Goal: Task Accomplishment & Management: Manage account settings

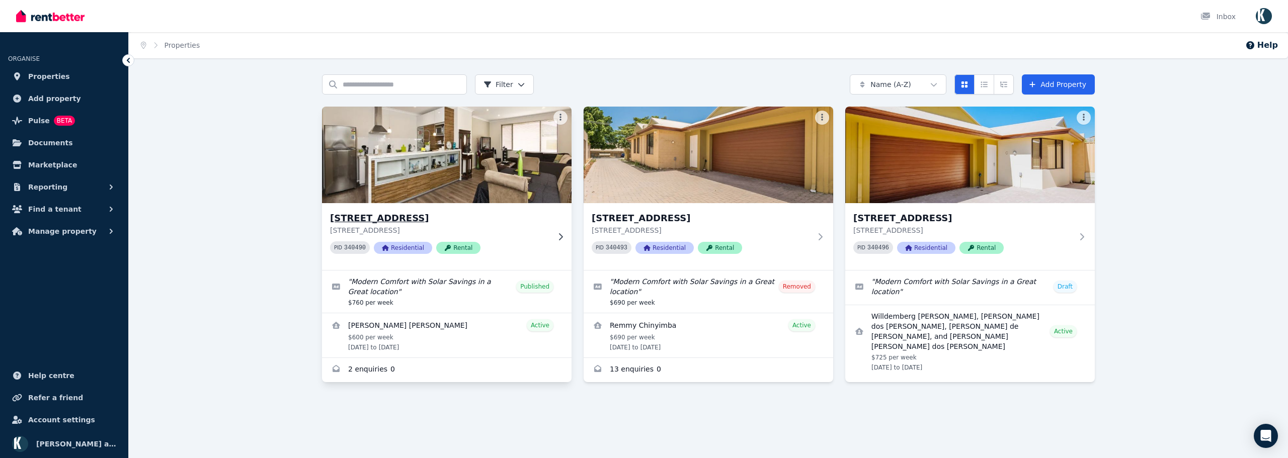
click at [486, 172] on img at bounding box center [447, 155] width 262 height 102
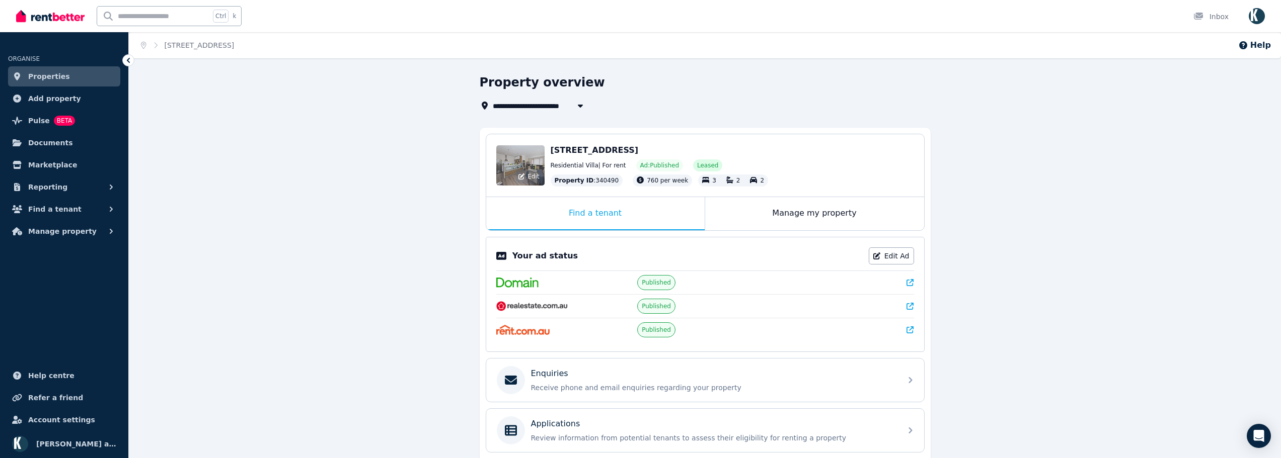
click at [515, 163] on div "Edit" at bounding box center [520, 165] width 48 height 40
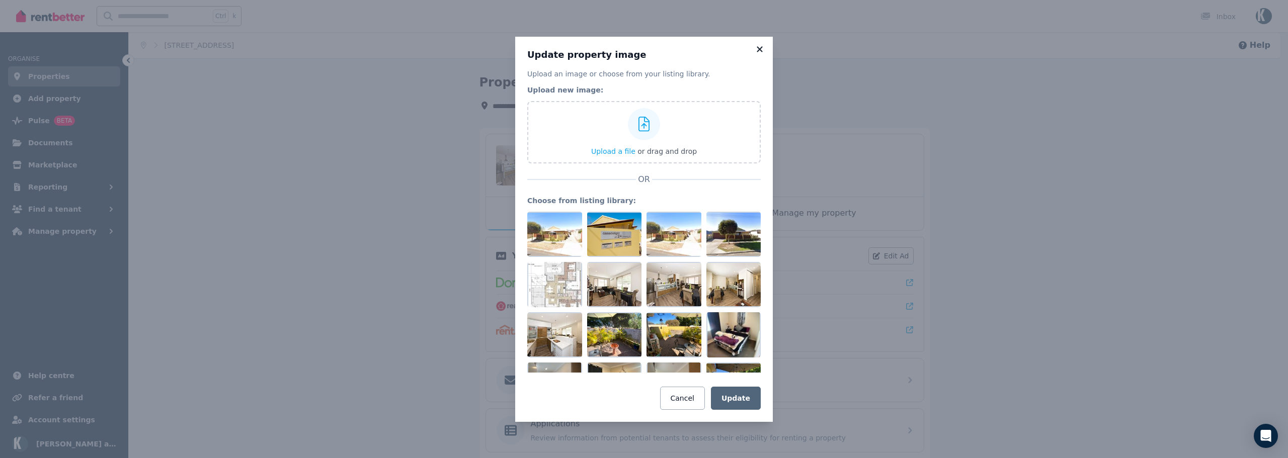
click at [763, 48] on icon at bounding box center [760, 49] width 10 height 9
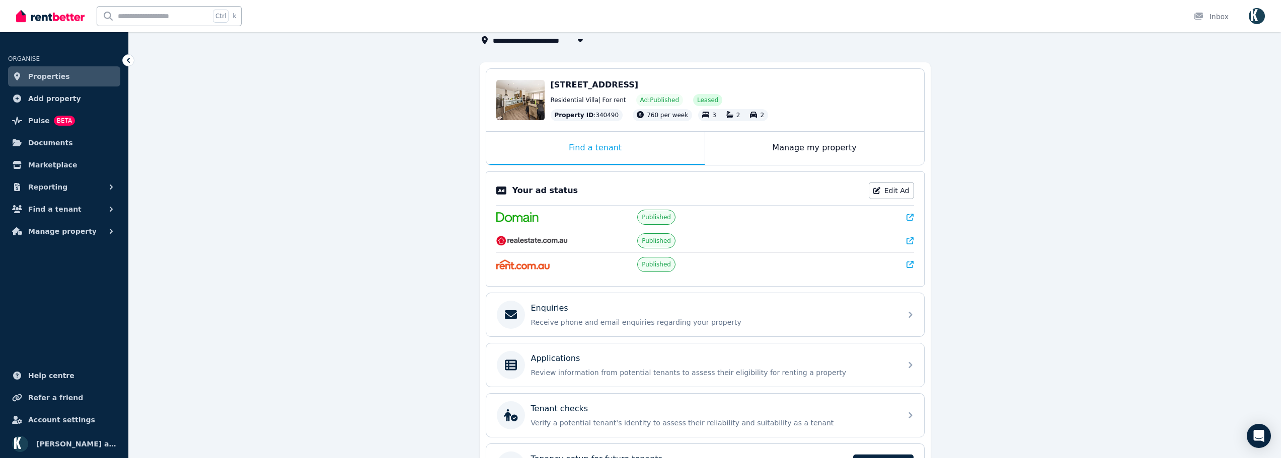
scroll to position [139, 0]
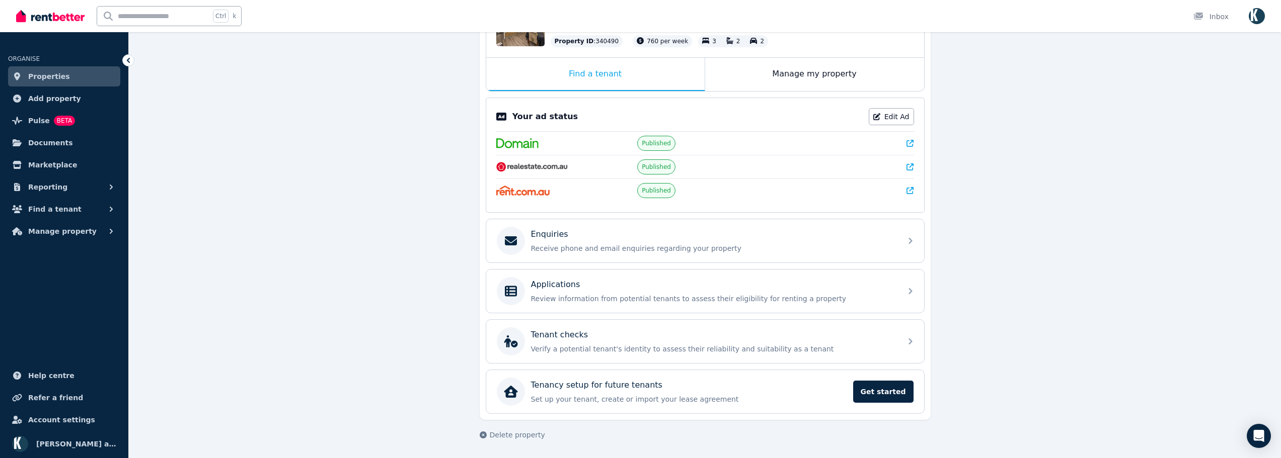
click at [913, 192] on icon at bounding box center [909, 190] width 7 height 7
